Goal: Find specific page/section: Find specific page/section

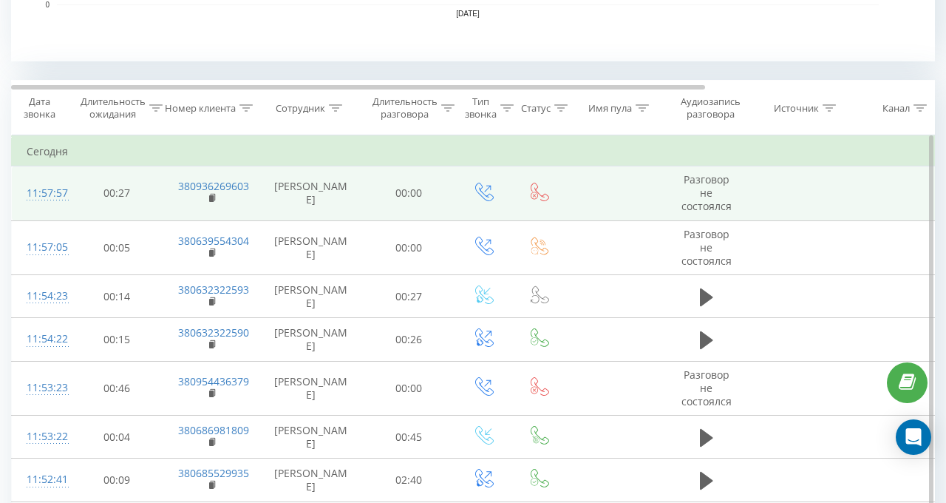
scroll to position [665, 0]
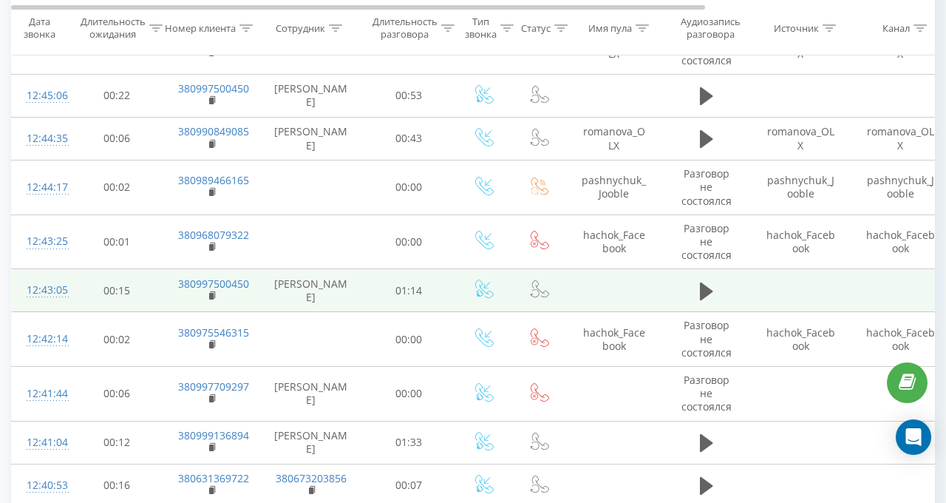
scroll to position [887, 0]
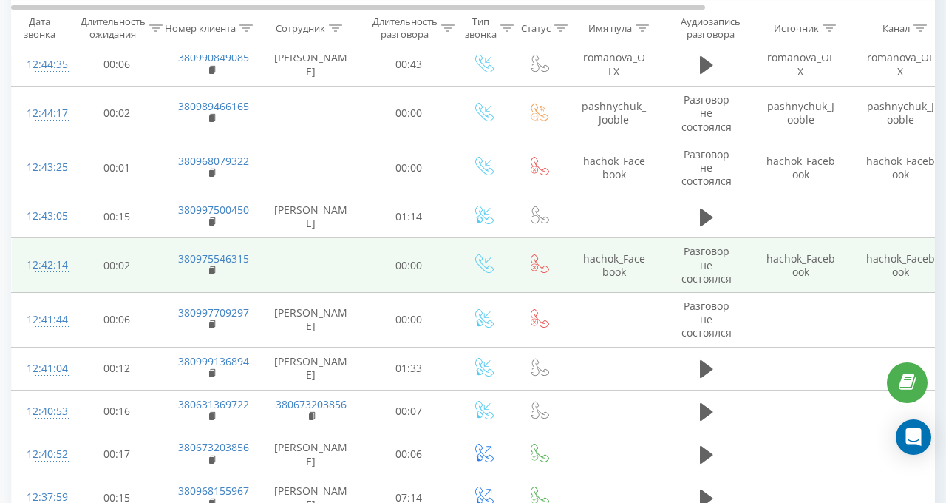
click at [207, 267] on td "380975546315" at bounding box center [211, 265] width 96 height 55
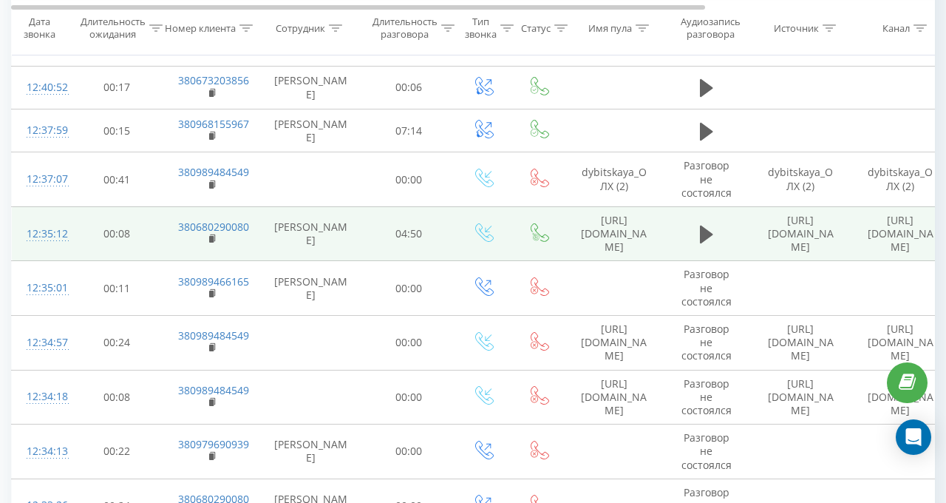
scroll to position [1257, 0]
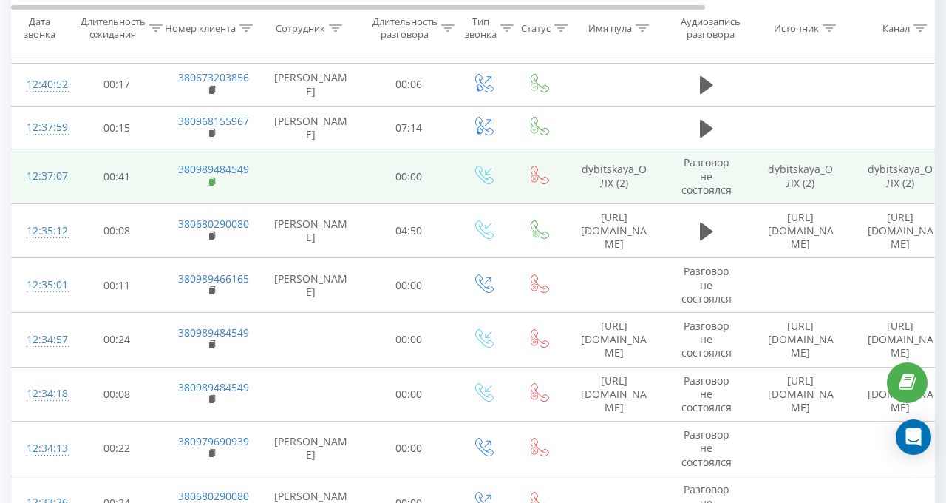
click at [210, 179] on rect at bounding box center [211, 182] width 4 height 7
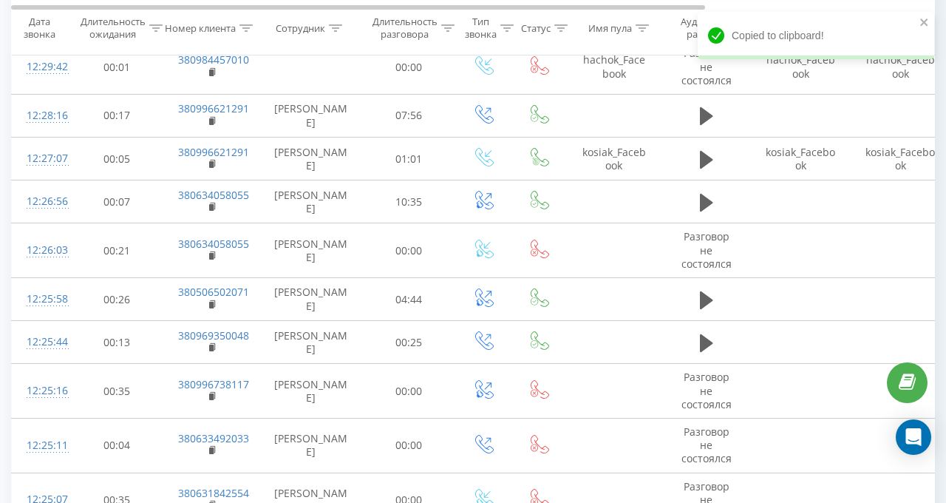
scroll to position [1922, 0]
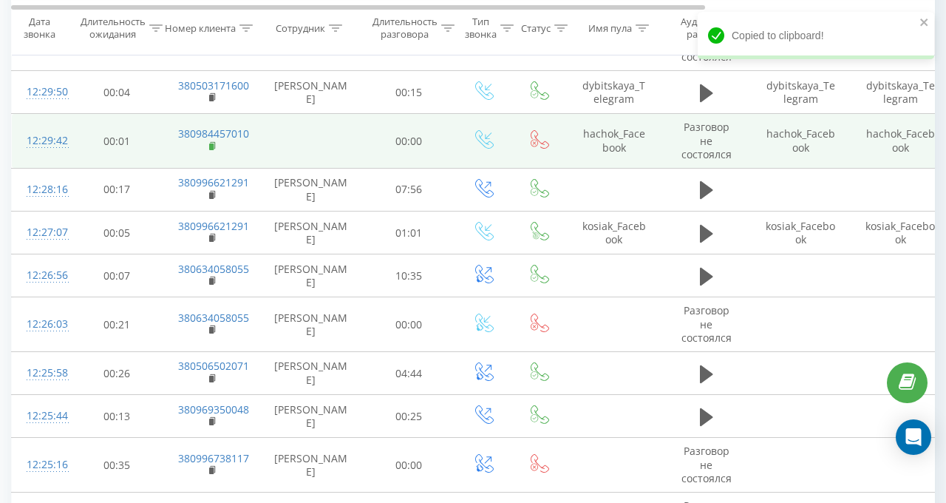
click at [212, 143] on rect at bounding box center [211, 146] width 4 height 7
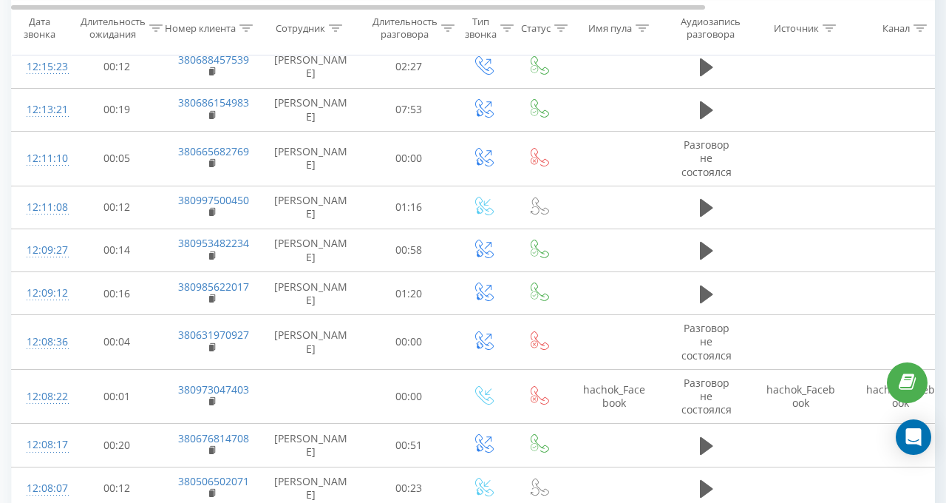
scroll to position [3252, 0]
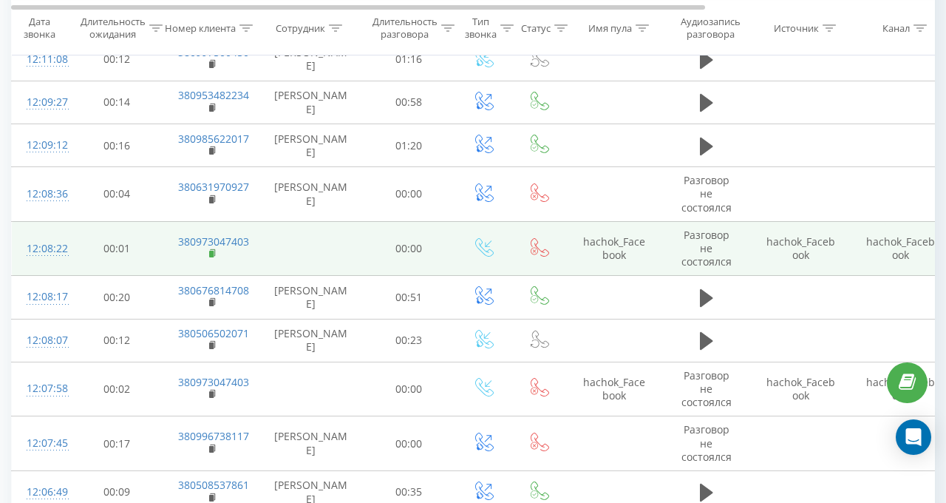
click at [211, 251] on rect at bounding box center [211, 254] width 4 height 7
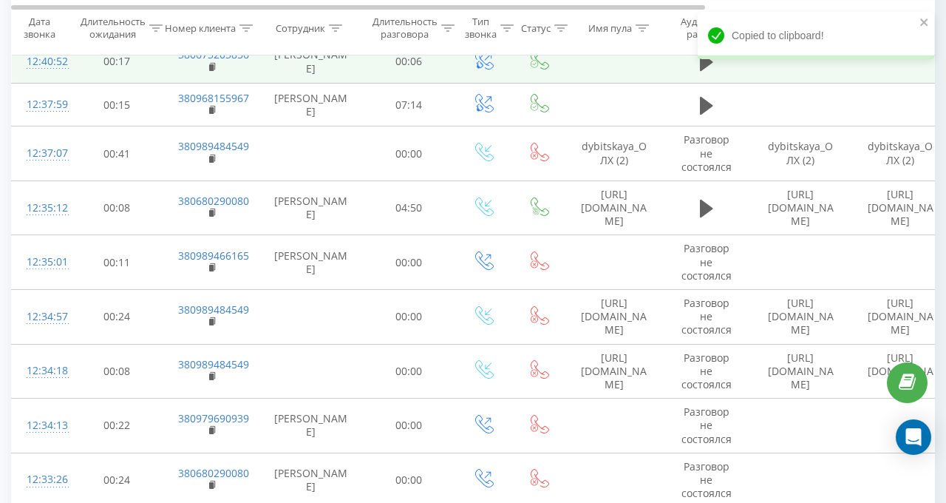
scroll to position [1257, 0]
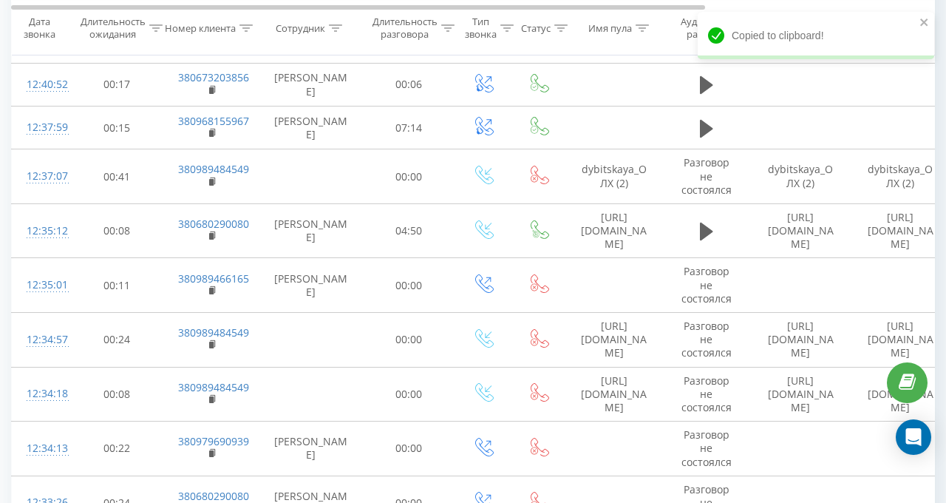
click at [334, 29] on icon at bounding box center [335, 27] width 13 height 7
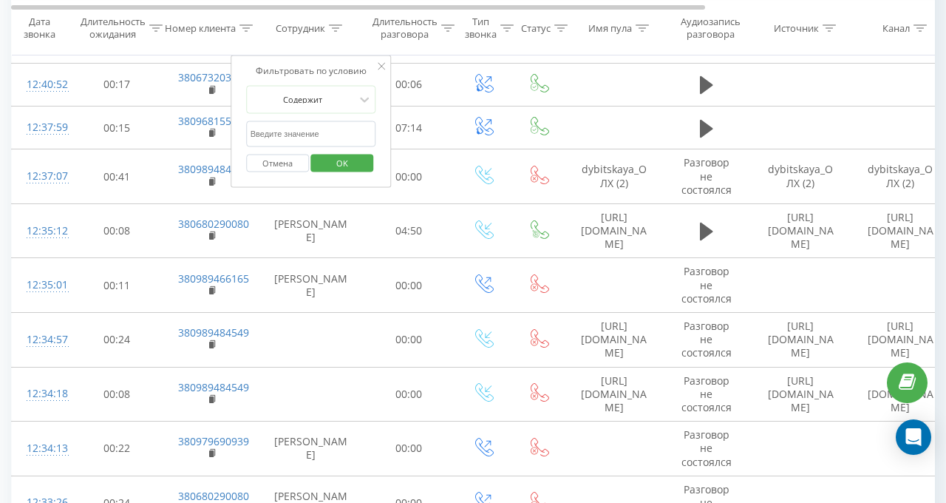
click at [321, 132] on input "text" at bounding box center [311, 133] width 130 height 26
type input "валерія"
click at [348, 156] on span "OK" at bounding box center [342, 162] width 41 height 23
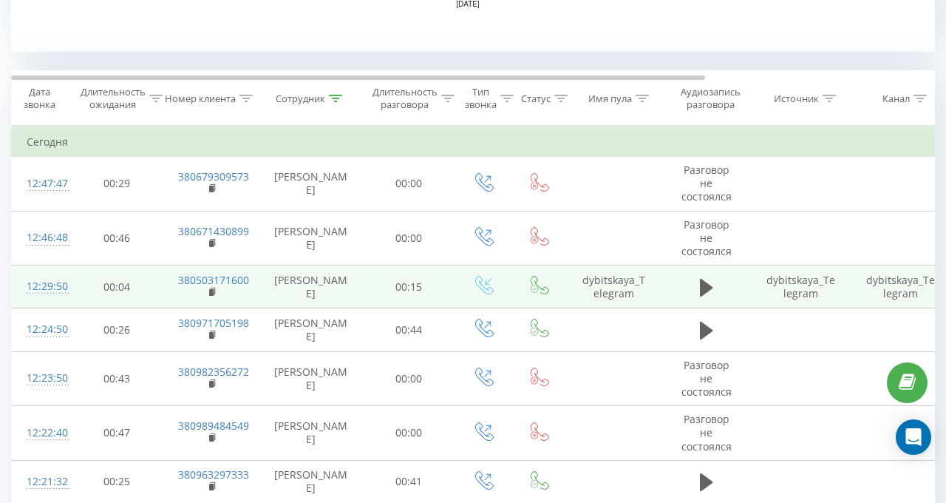
scroll to position [591, 0]
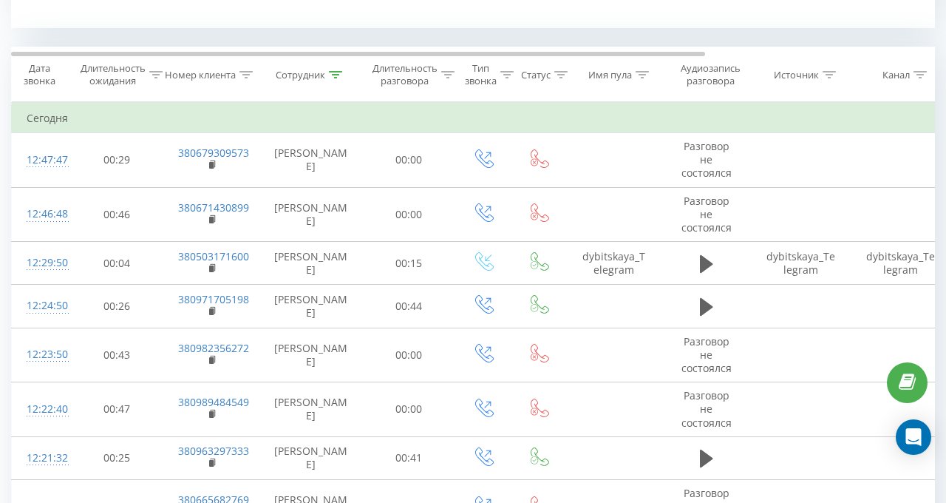
click at [336, 72] on icon at bounding box center [335, 74] width 13 height 7
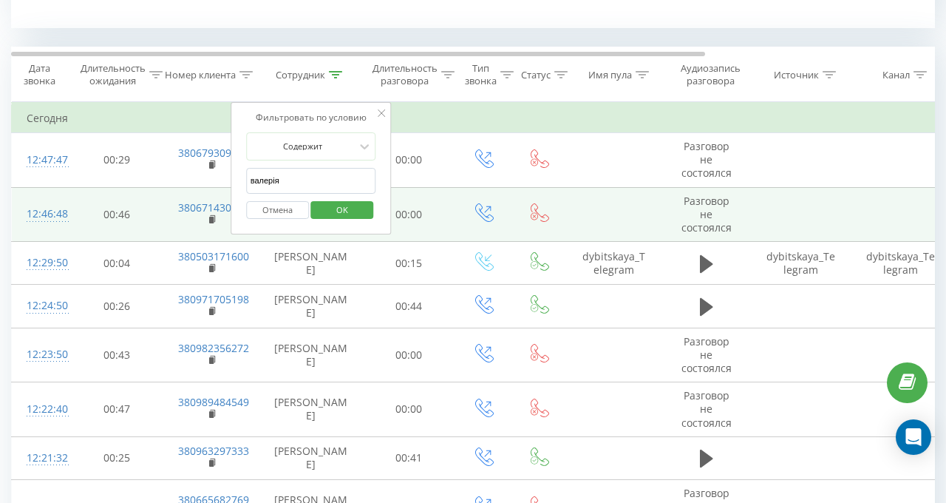
drag, startPoint x: 308, startPoint y: 181, endPoint x: 183, endPoint y: 188, distance: 125.1
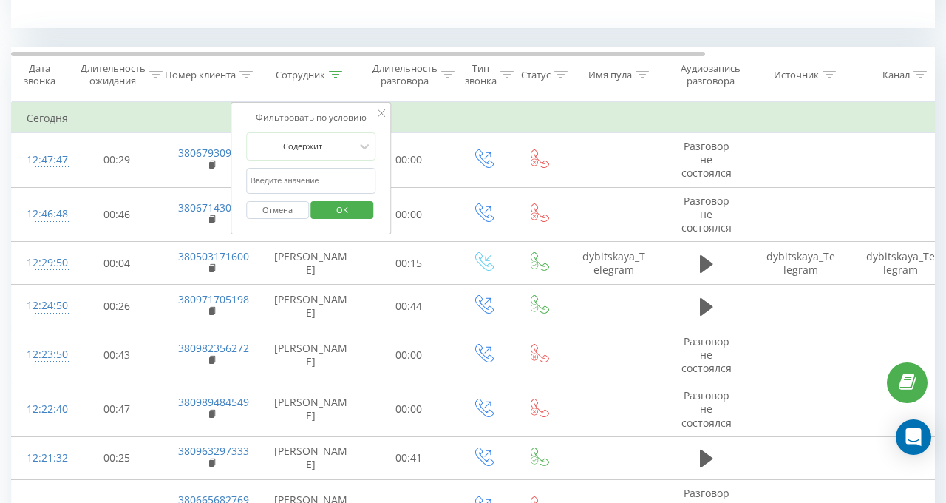
click at [332, 200] on span "OK" at bounding box center [342, 209] width 41 height 23
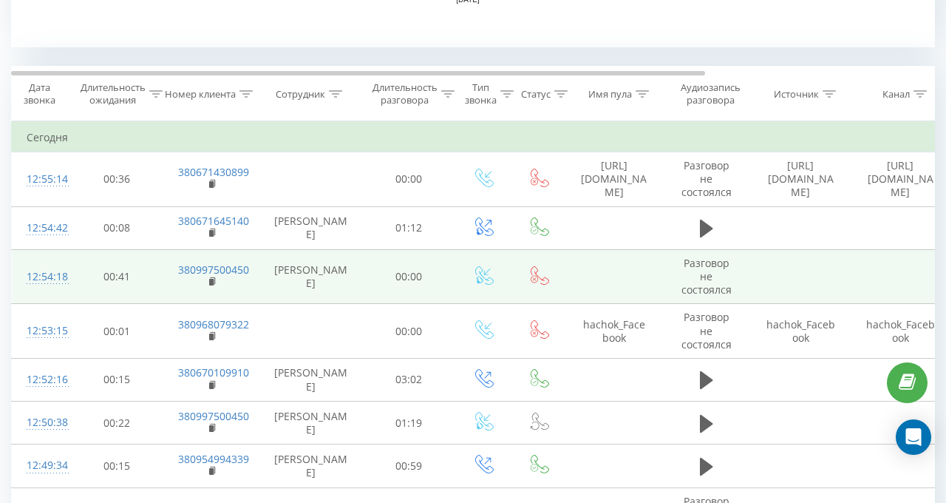
scroll to position [591, 0]
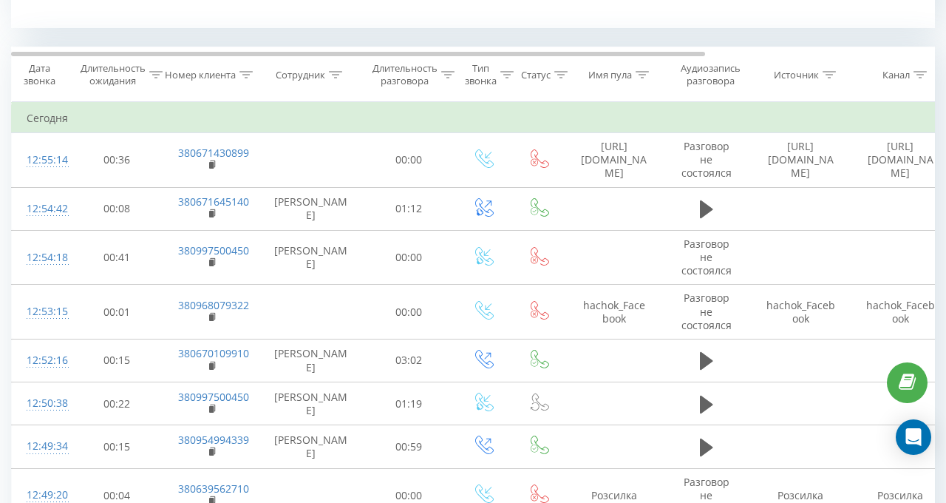
drag, startPoint x: 213, startPoint y: 163, endPoint x: 135, endPoint y: 5, distance: 176.2
click at [213, 162] on rect at bounding box center [211, 165] width 4 height 7
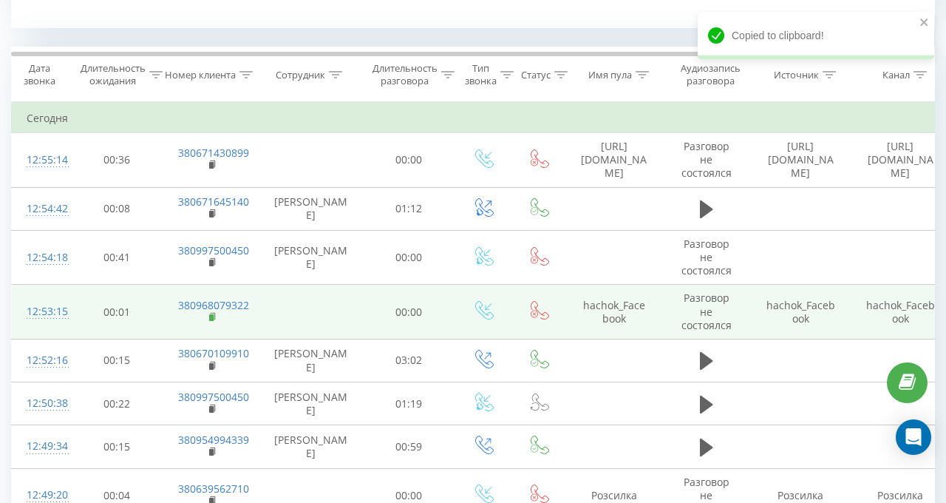
click at [211, 314] on rect at bounding box center [211, 317] width 4 height 7
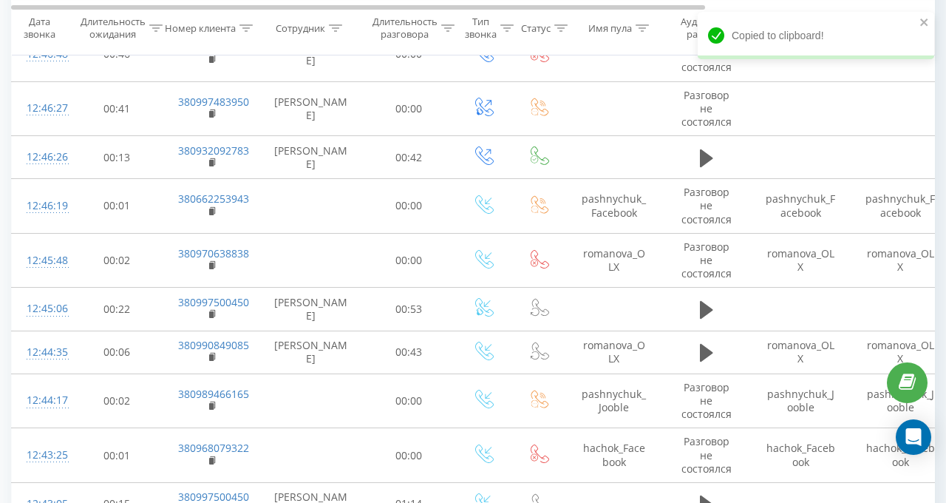
scroll to position [1331, 0]
